Goal: Information Seeking & Learning: Learn about a topic

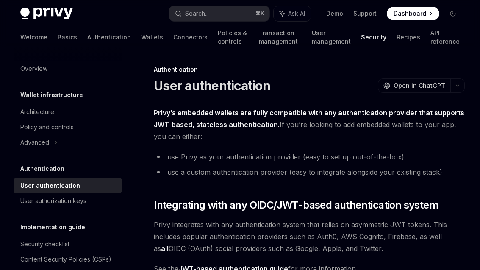
click at [39, 12] on img at bounding box center [46, 14] width 53 height 12
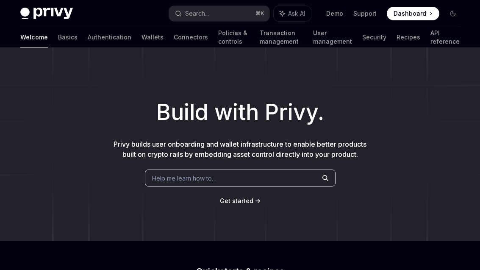
click at [44, 11] on img at bounding box center [46, 14] width 53 height 12
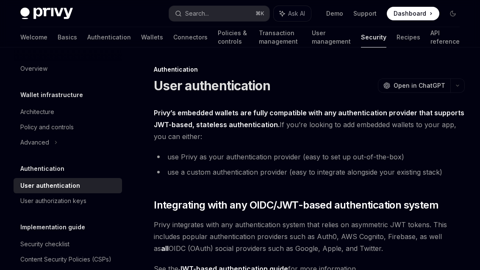
click at [353, 89] on div "User authentication OpenAI Open in ChatGPT" at bounding box center [309, 85] width 311 height 15
type textarea "*"
